Goal: Task Accomplishment & Management: Manage account settings

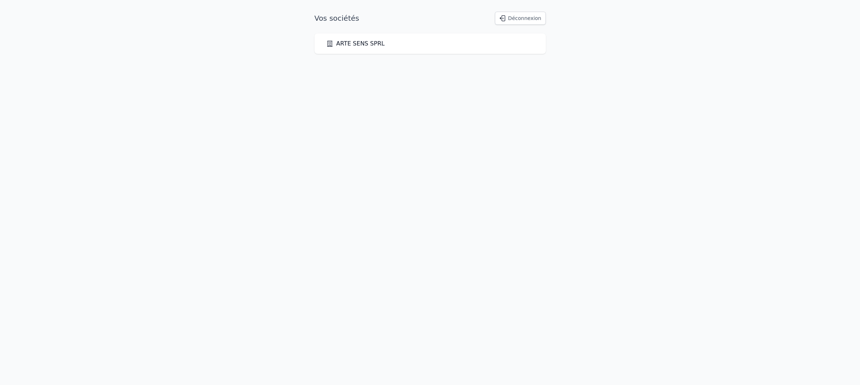
click at [375, 45] on link "ARTE SENS SPRL" at bounding box center [355, 43] width 59 height 9
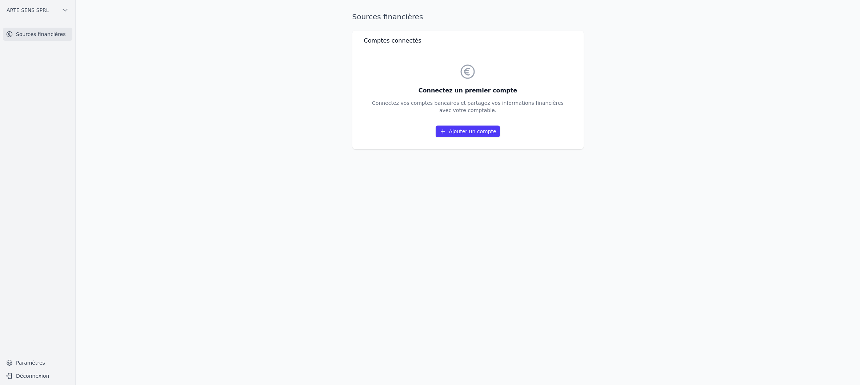
click at [477, 131] on link "Ajouter un compte" at bounding box center [467, 131] width 64 height 12
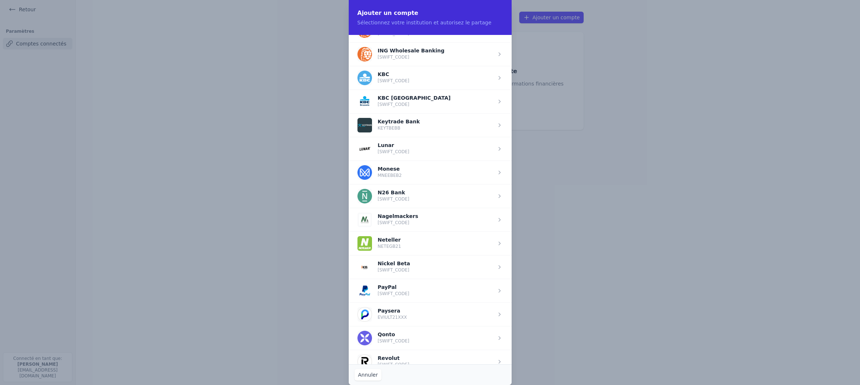
scroll to position [612, 0]
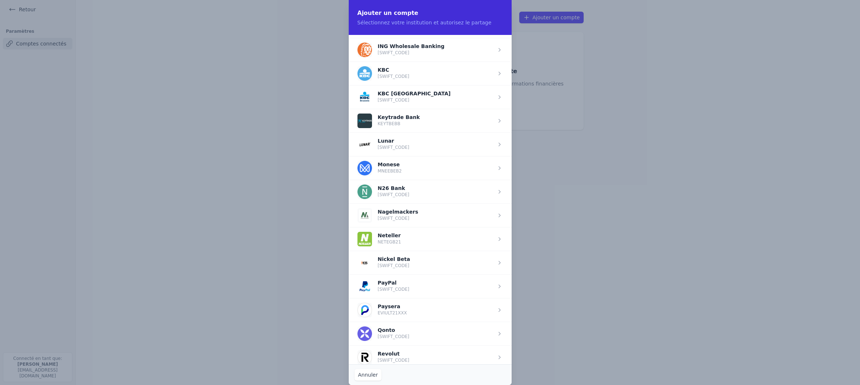
click at [394, 213] on span "button" at bounding box center [430, 215] width 163 height 24
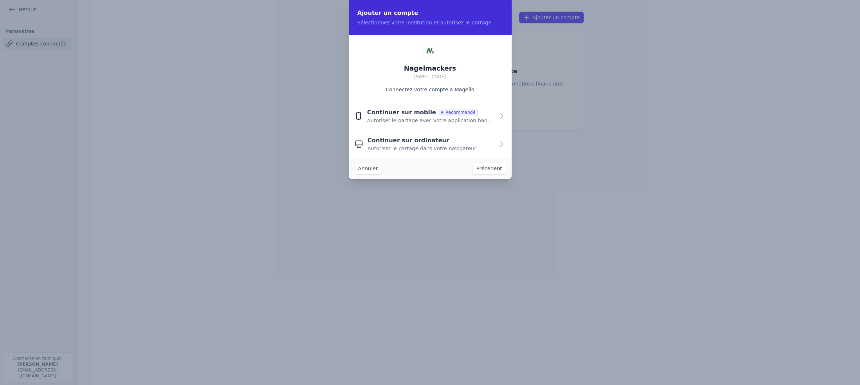
click at [363, 167] on button "Annuler" at bounding box center [367, 168] width 27 height 12
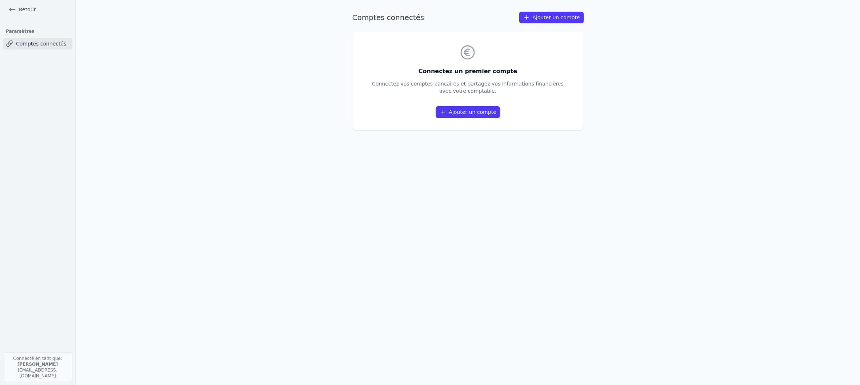
click at [461, 110] on link "Ajouter un compte" at bounding box center [467, 112] width 64 height 12
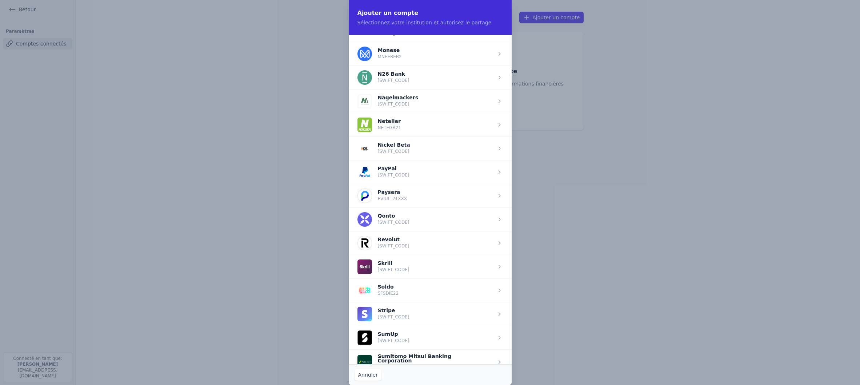
scroll to position [734, 0]
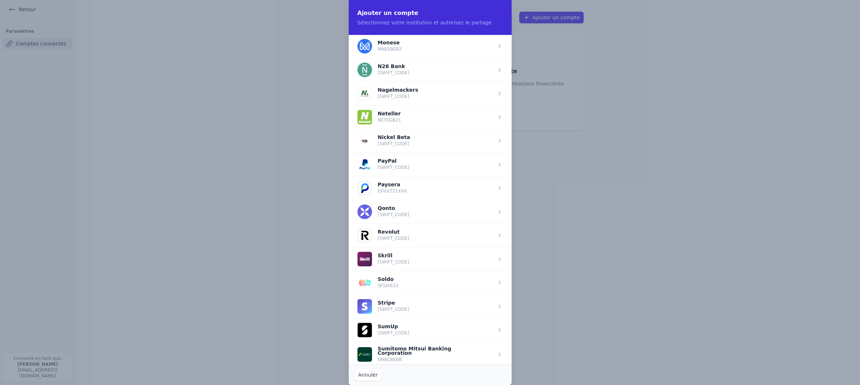
click at [408, 92] on span "button" at bounding box center [430, 93] width 163 height 24
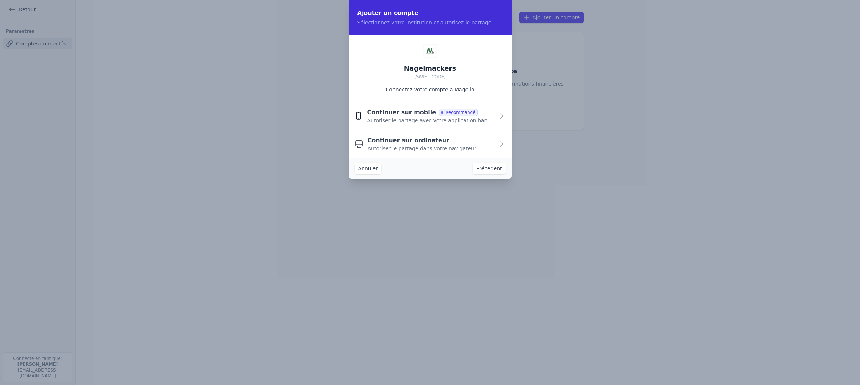
scroll to position [0, 0]
click at [428, 143] on span "Continuer sur ordinateur" at bounding box center [408, 140] width 82 height 9
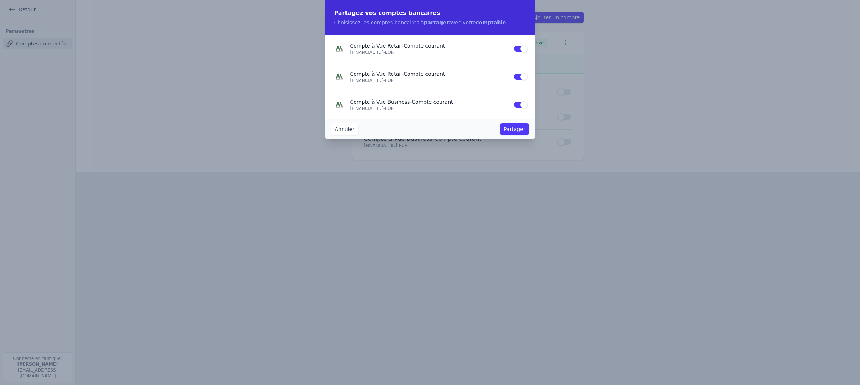
click at [515, 48] on button "Use setting" at bounding box center [520, 48] width 15 height 7
click at [514, 76] on button "Use setting" at bounding box center [520, 76] width 15 height 7
drag, startPoint x: 465, startPoint y: 104, endPoint x: 484, endPoint y: 108, distance: 19.5
click at [468, 103] on p "Compte à Vue Business - Compte courant" at bounding box center [429, 101] width 158 height 7
click at [516, 130] on button "Partager" at bounding box center [514, 129] width 29 height 12
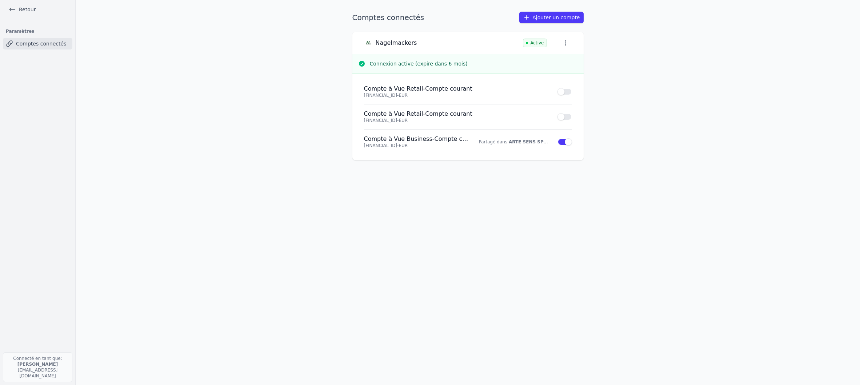
click at [566, 43] on icon "button" at bounding box center [565, 42] width 7 height 7
click at [624, 43] on div at bounding box center [430, 192] width 860 height 385
click at [44, 43] on link "Comptes connectés" at bounding box center [37, 44] width 69 height 12
click at [30, 9] on link "Retour" at bounding box center [22, 9] width 33 height 10
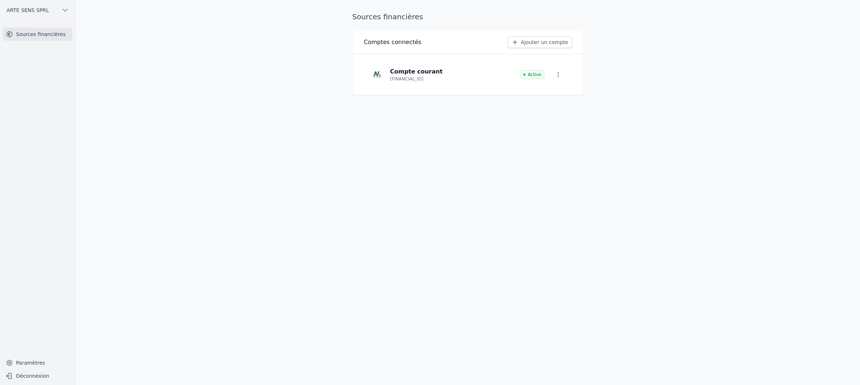
click at [37, 33] on link "Sources financières" at bounding box center [37, 34] width 69 height 13
